Goal: Information Seeking & Learning: Learn about a topic

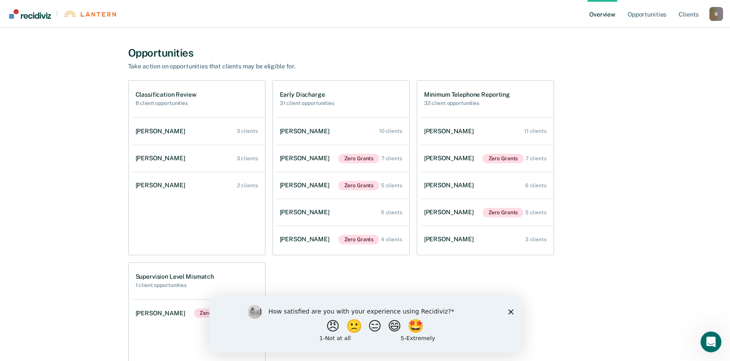
scroll to position [181, 0]
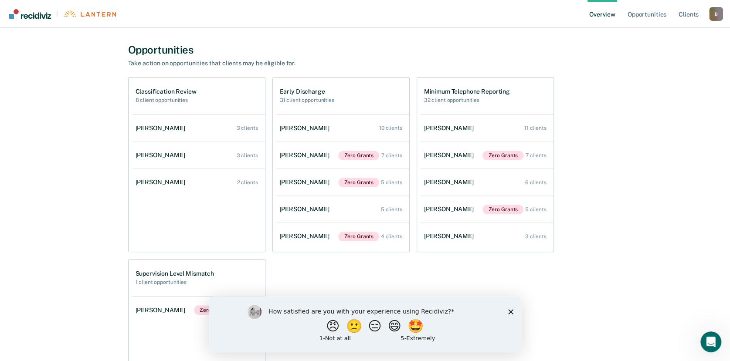
click at [510, 313] on icon "Close survey" at bounding box center [510, 311] width 5 height 5
